Goal: Information Seeking & Learning: Learn about a topic

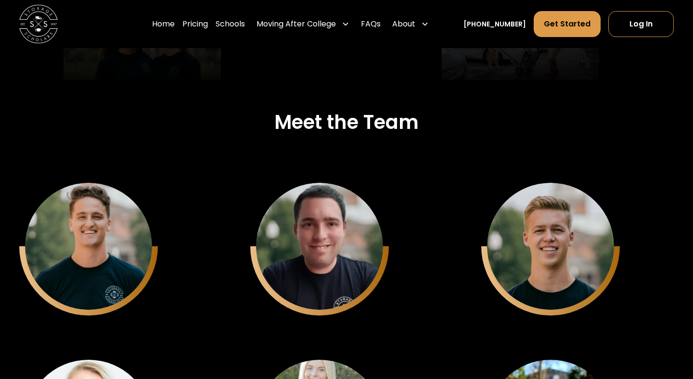
scroll to position [2417, 0]
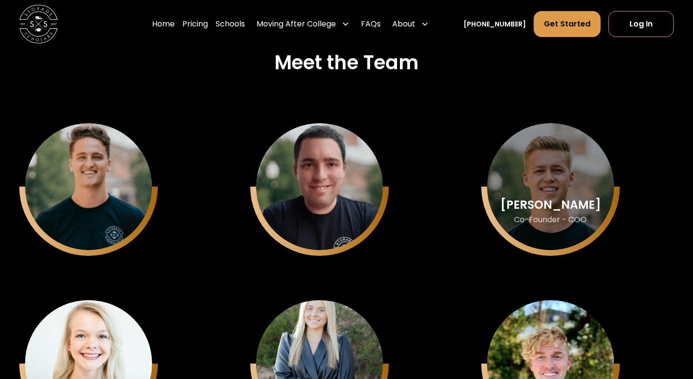
click at [544, 178] on div "Matthew Gronberg Co-Founder - COO" at bounding box center [550, 186] width 127 height 127
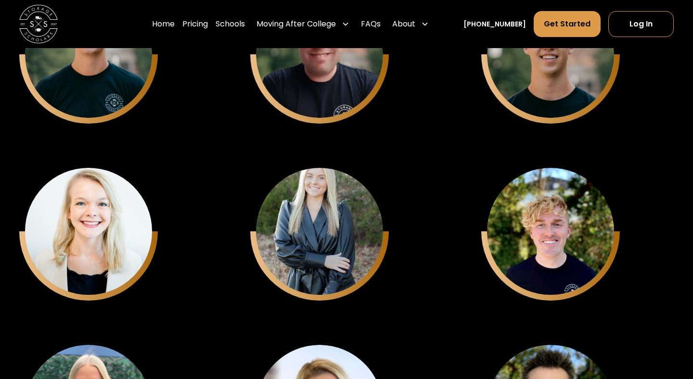
scroll to position [2504, 0]
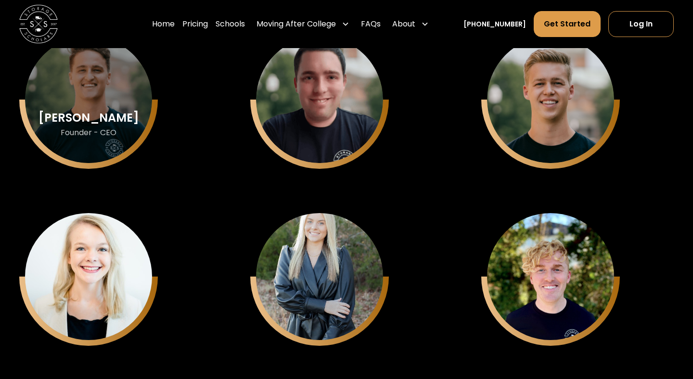
click at [71, 122] on div "Sam Chason" at bounding box center [89, 118] width 101 height 13
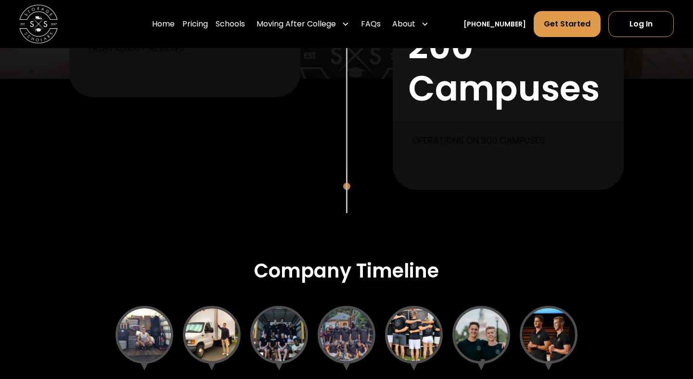
scroll to position [0, 0]
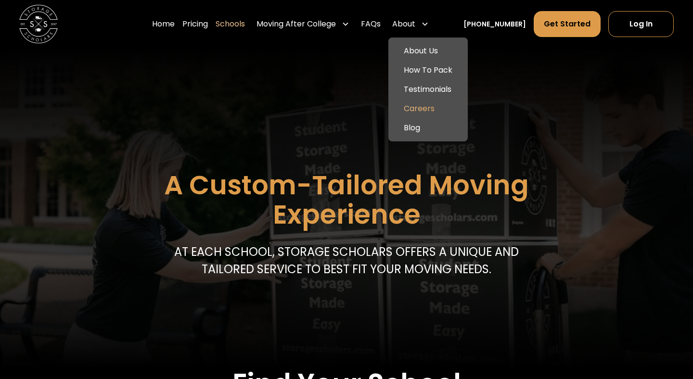
click at [436, 105] on link "Careers" at bounding box center [428, 108] width 72 height 19
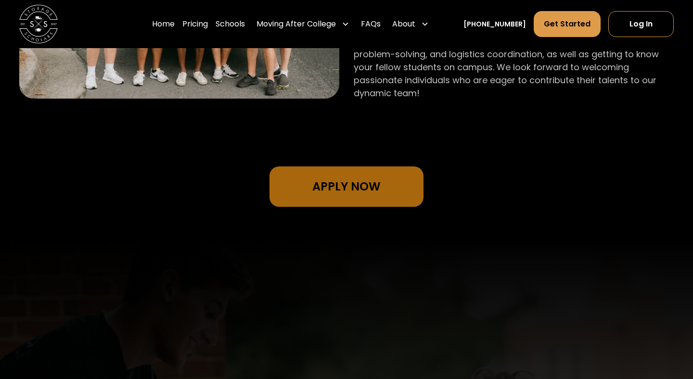
scroll to position [787, 0]
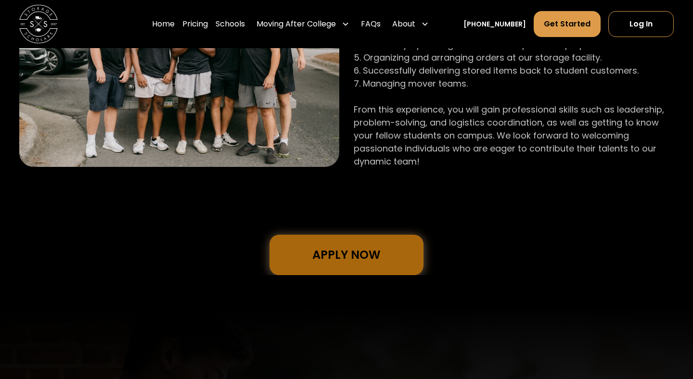
click at [377, 249] on link "Apply Now" at bounding box center [347, 255] width 154 height 40
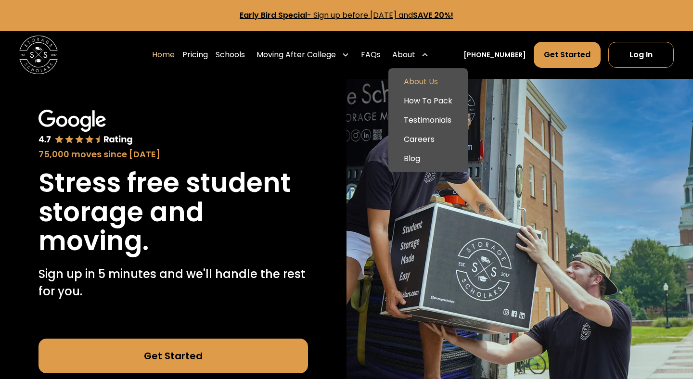
click at [434, 88] on link "About Us" at bounding box center [428, 81] width 72 height 19
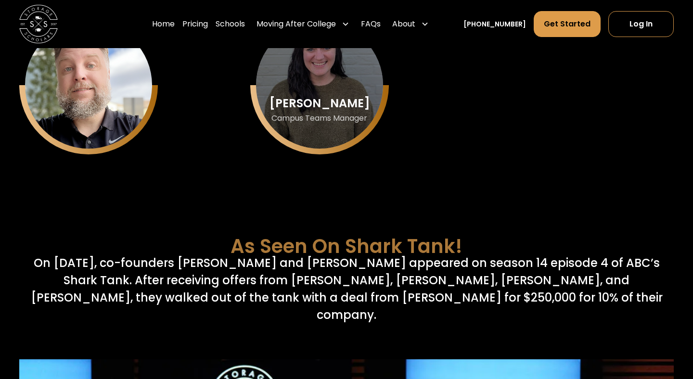
scroll to position [3523, 0]
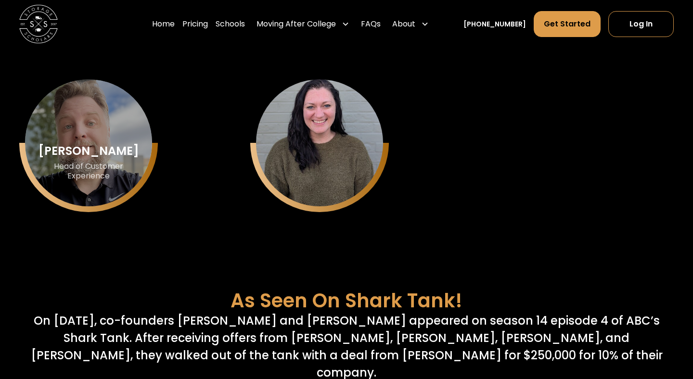
click at [104, 156] on div "[PERSON_NAME]" at bounding box center [89, 151] width 101 height 13
click at [114, 181] on div "Head of Customer Experience" at bounding box center [88, 172] width 99 height 20
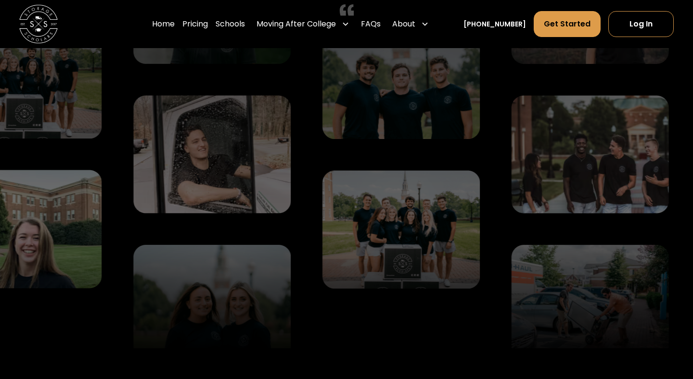
scroll to position [1857, 0]
